Goal: Task Accomplishment & Management: Manage account settings

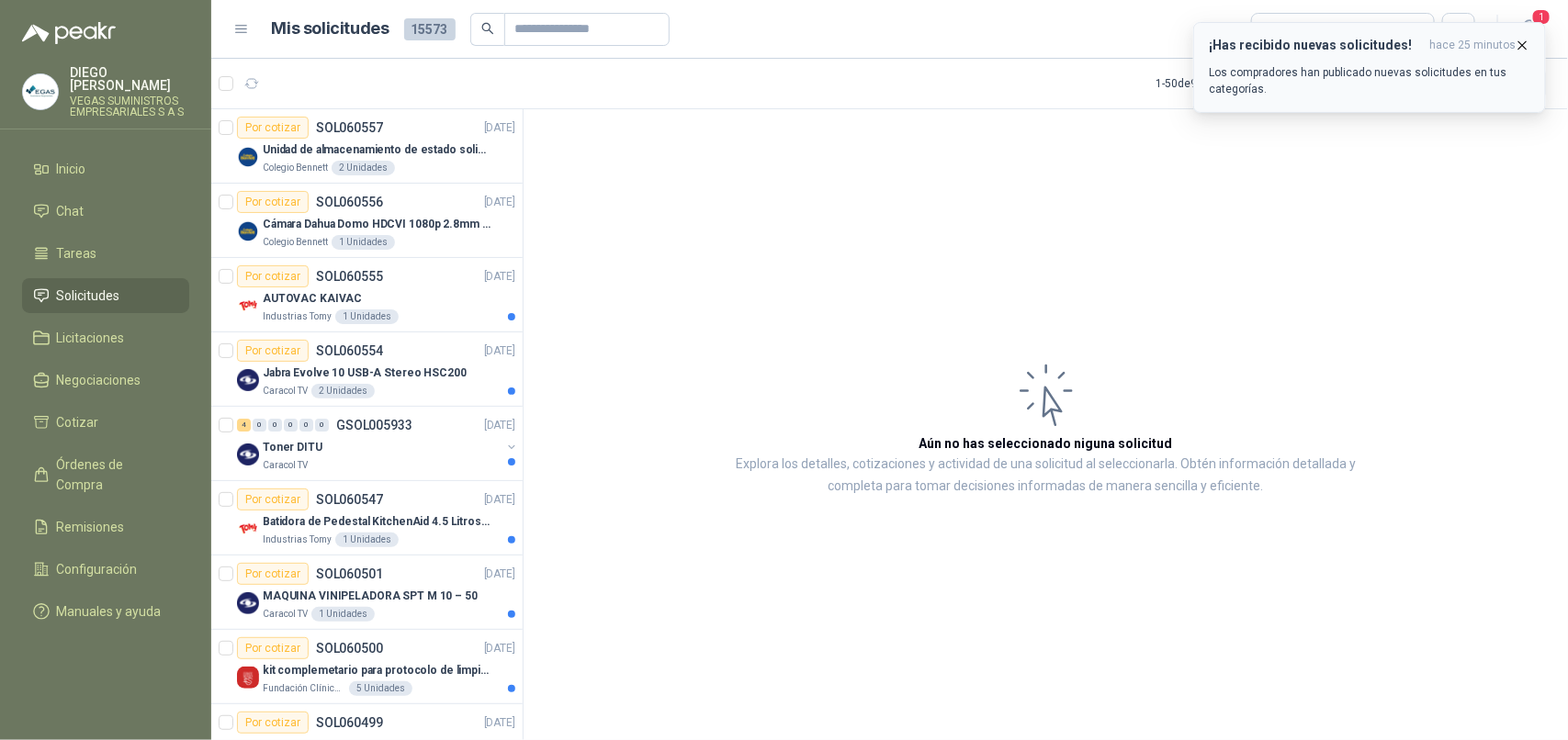
click at [1457, 64] on p "Los compradores han publicado nuevas solicitudes en tus categorías." at bounding box center [1369, 81] width 321 height 33
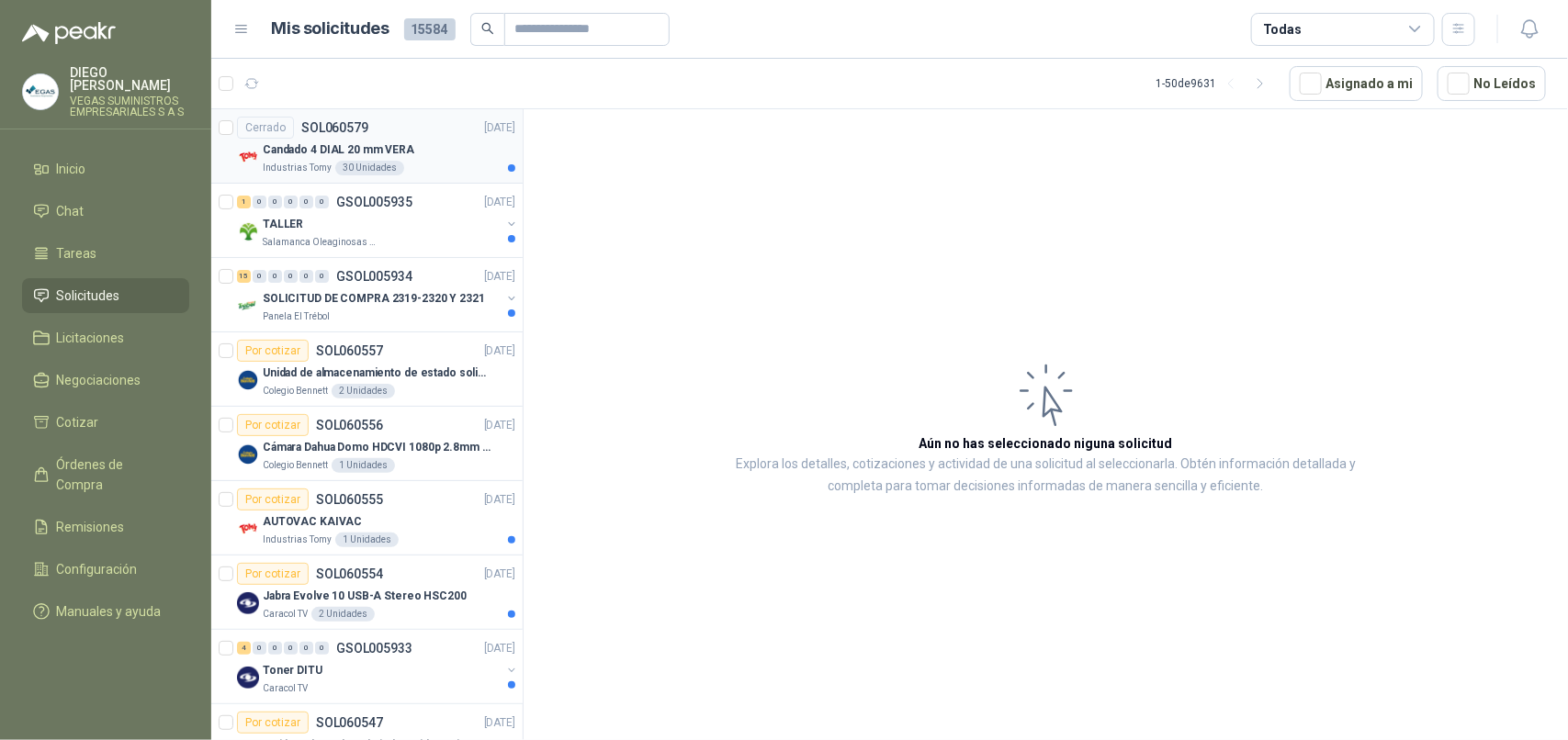
click at [280, 156] on p "Candado 4 DIAL 20 mm VERA" at bounding box center [339, 150] width 152 height 17
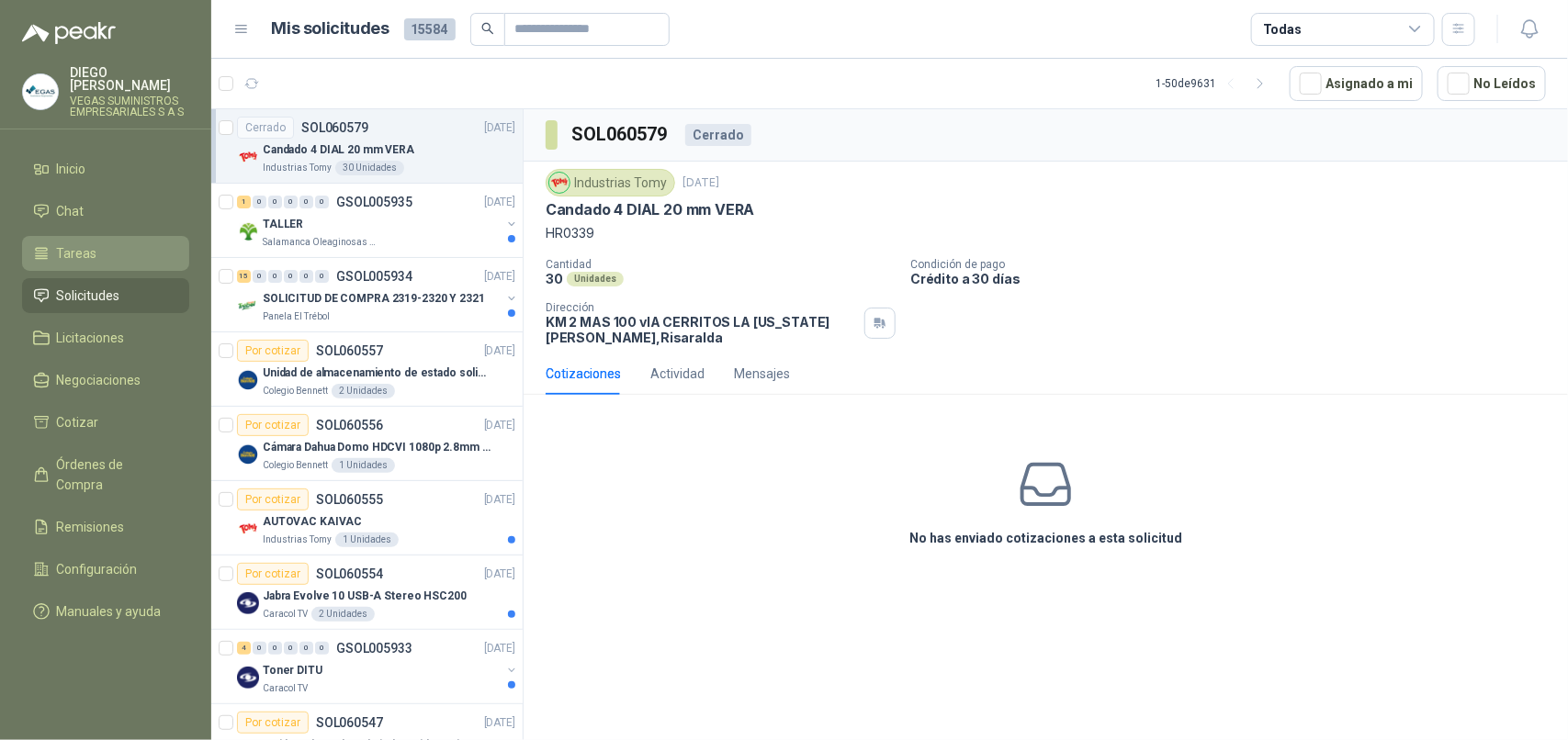
click at [121, 236] on link "Tareas" at bounding box center [105, 253] width 167 height 35
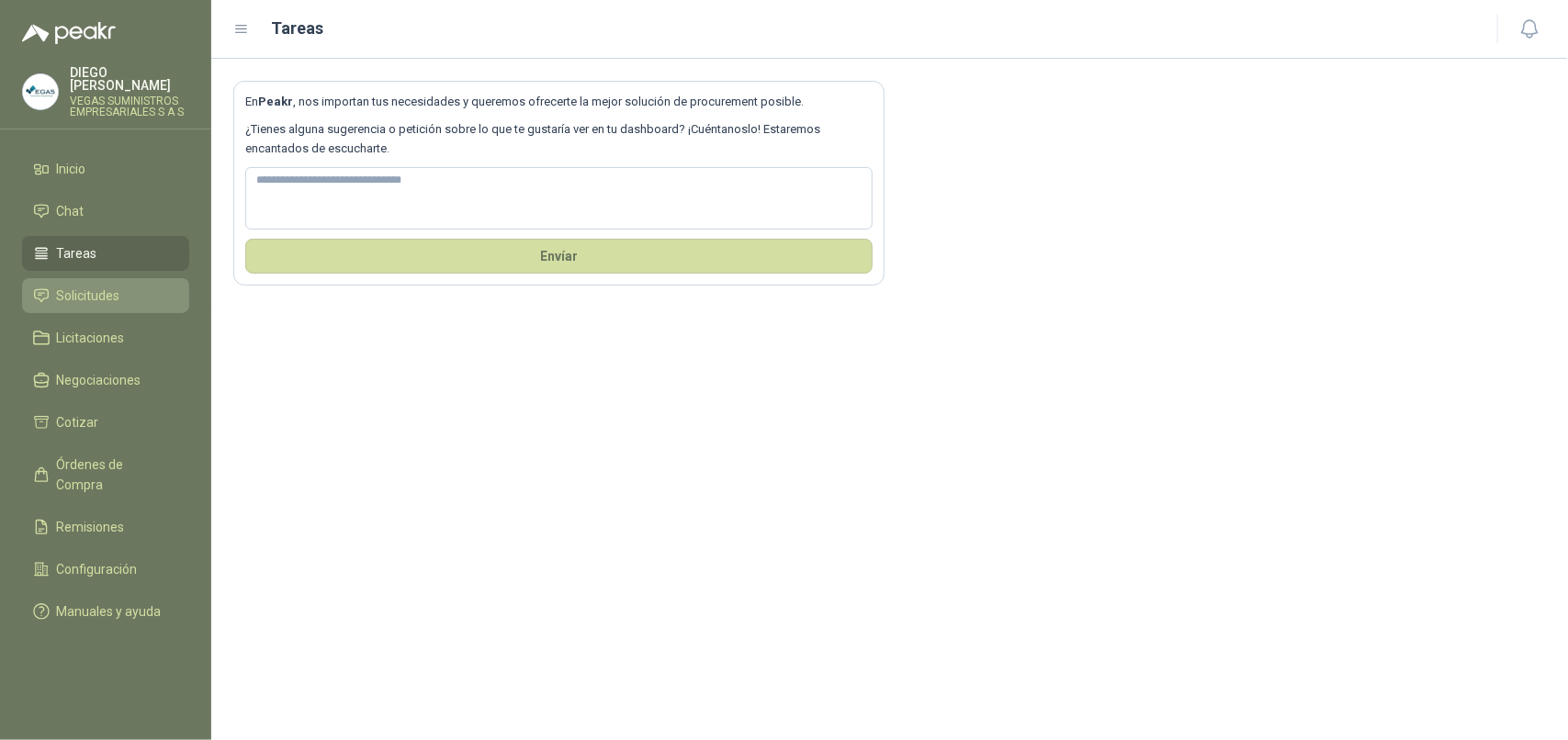
click at [113, 291] on span "Solicitudes" at bounding box center [88, 295] width 63 height 20
